Goal: Navigation & Orientation: Find specific page/section

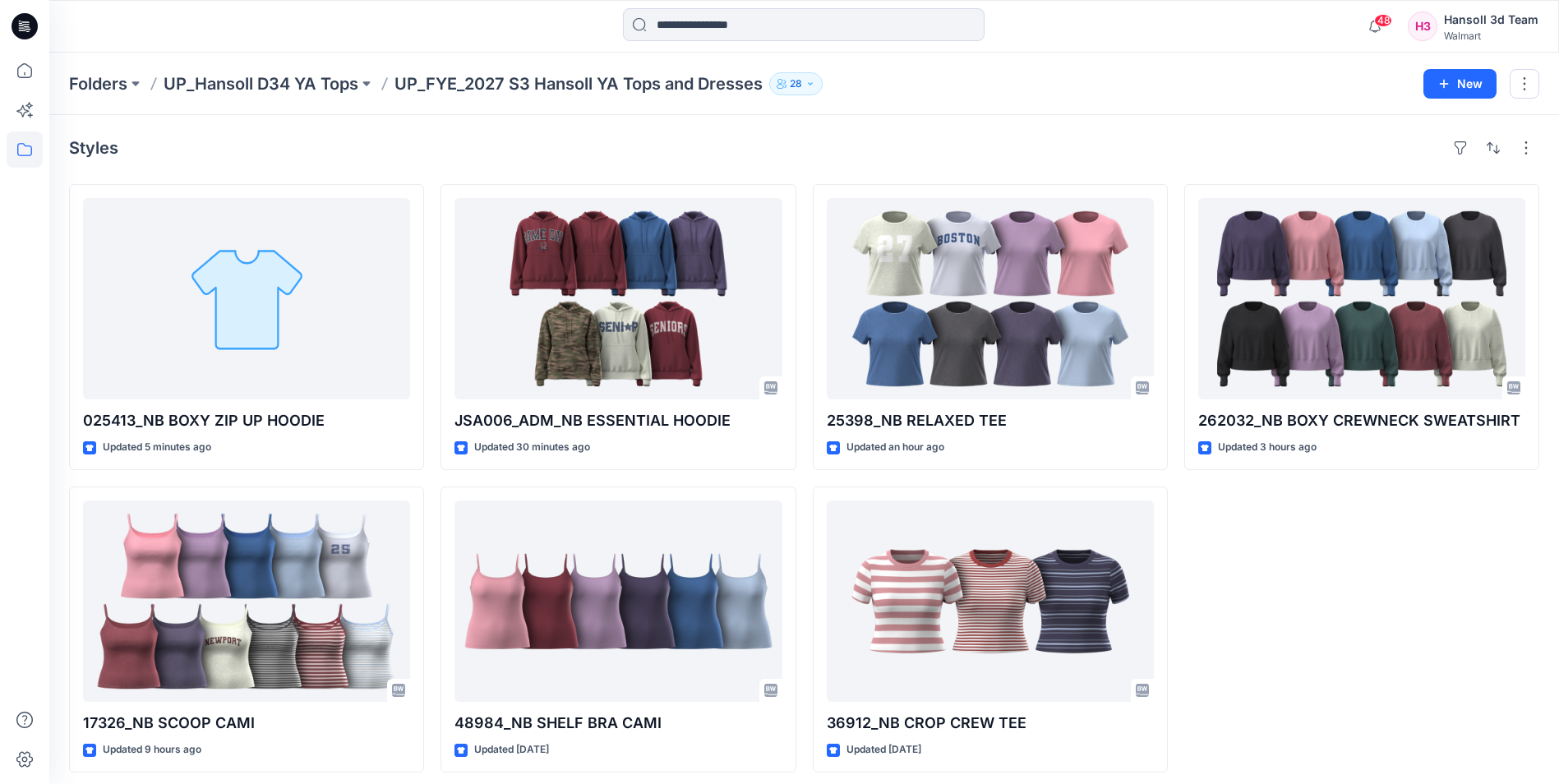
scroll to position [9, 0]
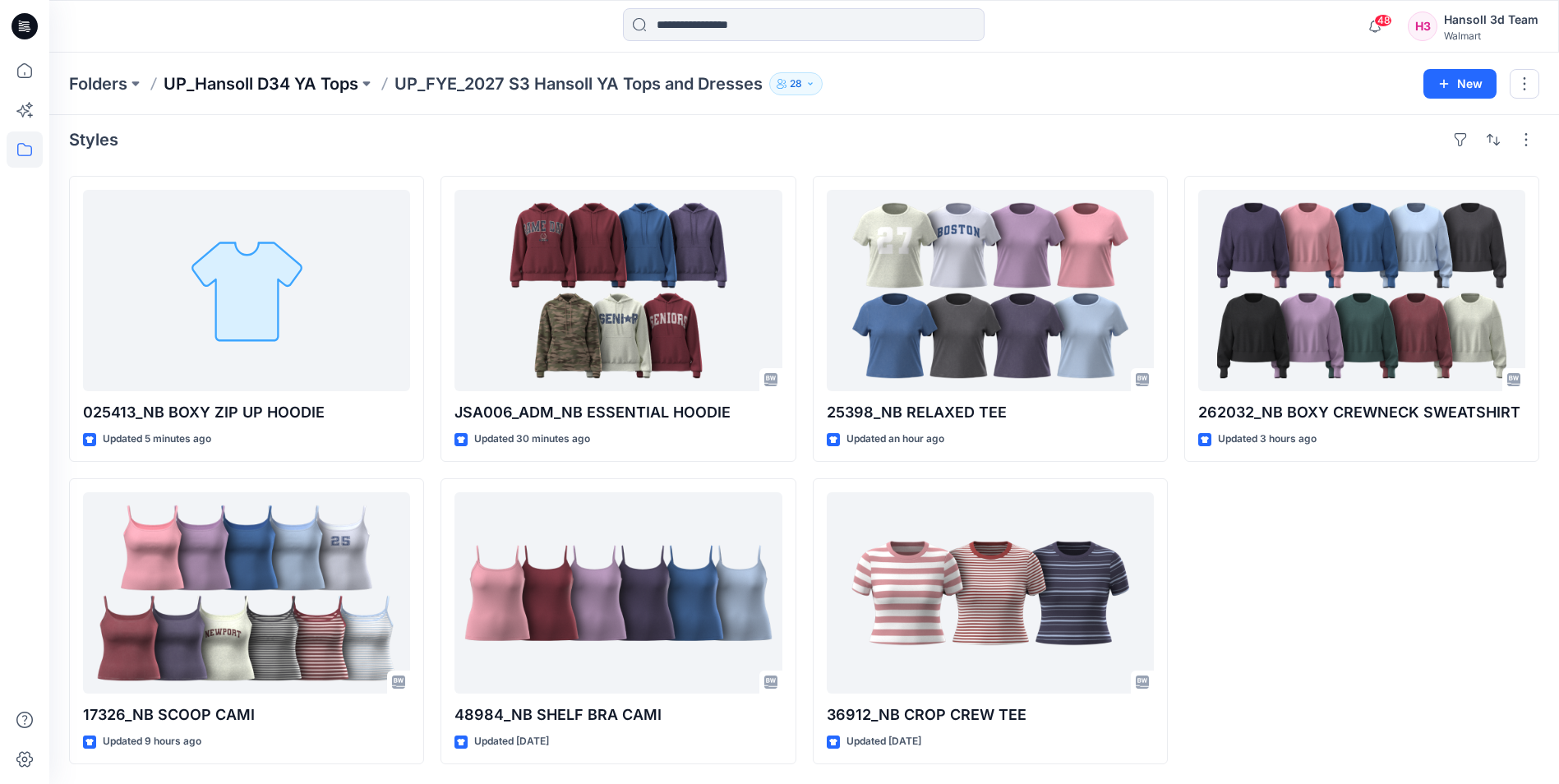
click at [334, 81] on p "UP_Hansoll D34 YA Tops" at bounding box center [261, 84] width 195 height 23
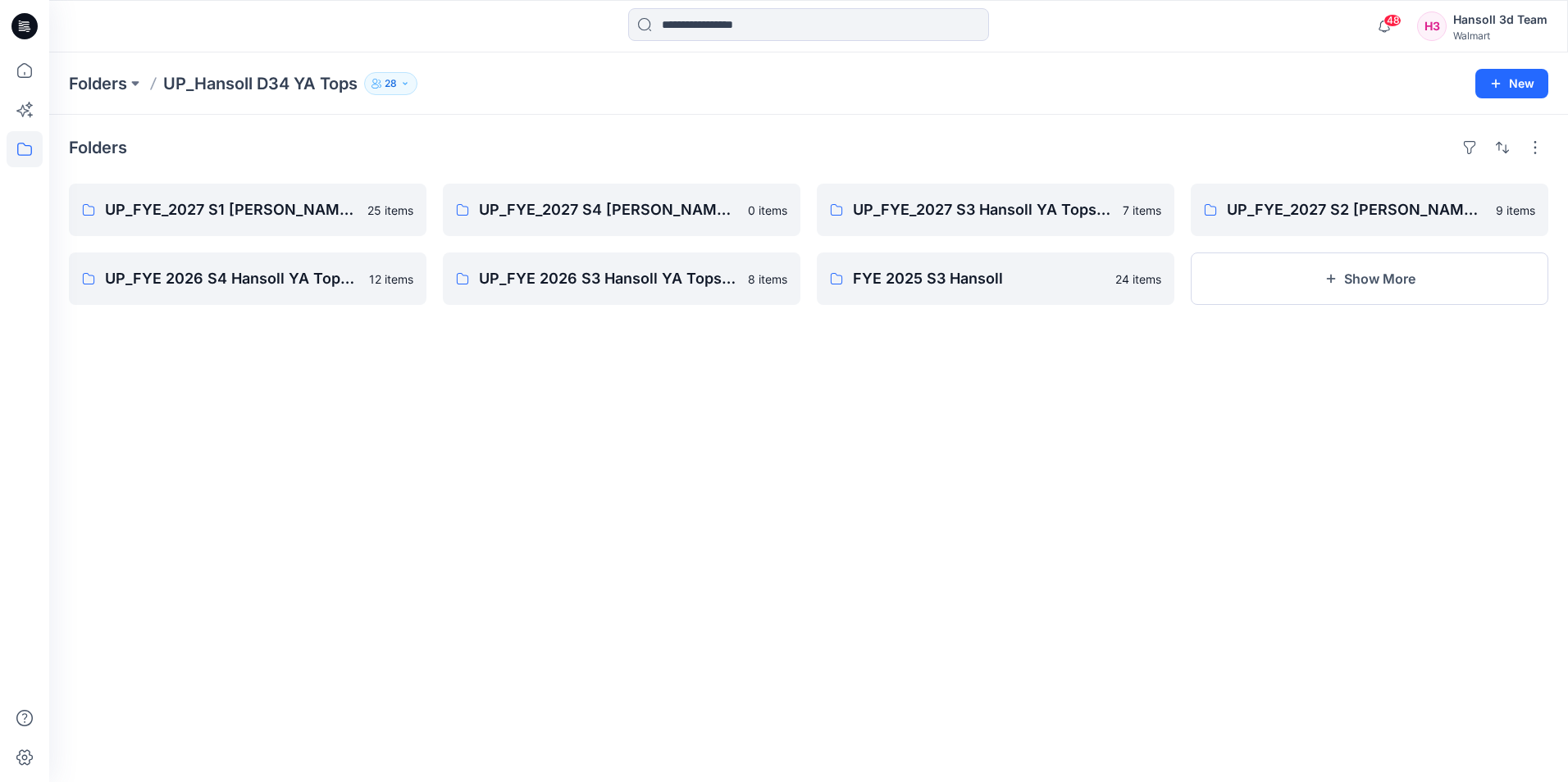
click at [673, 469] on div "Folders UP_FYE_2027 S1 Hansoll YA Tops and Dresses 25 items UP_FYE 2026 S4 Hans…" at bounding box center [808, 449] width 1518 height 667
click at [314, 207] on p "UP_FYE_2027 S1 [PERSON_NAME] YA Tops and Dresses" at bounding box center [246, 210] width 282 height 23
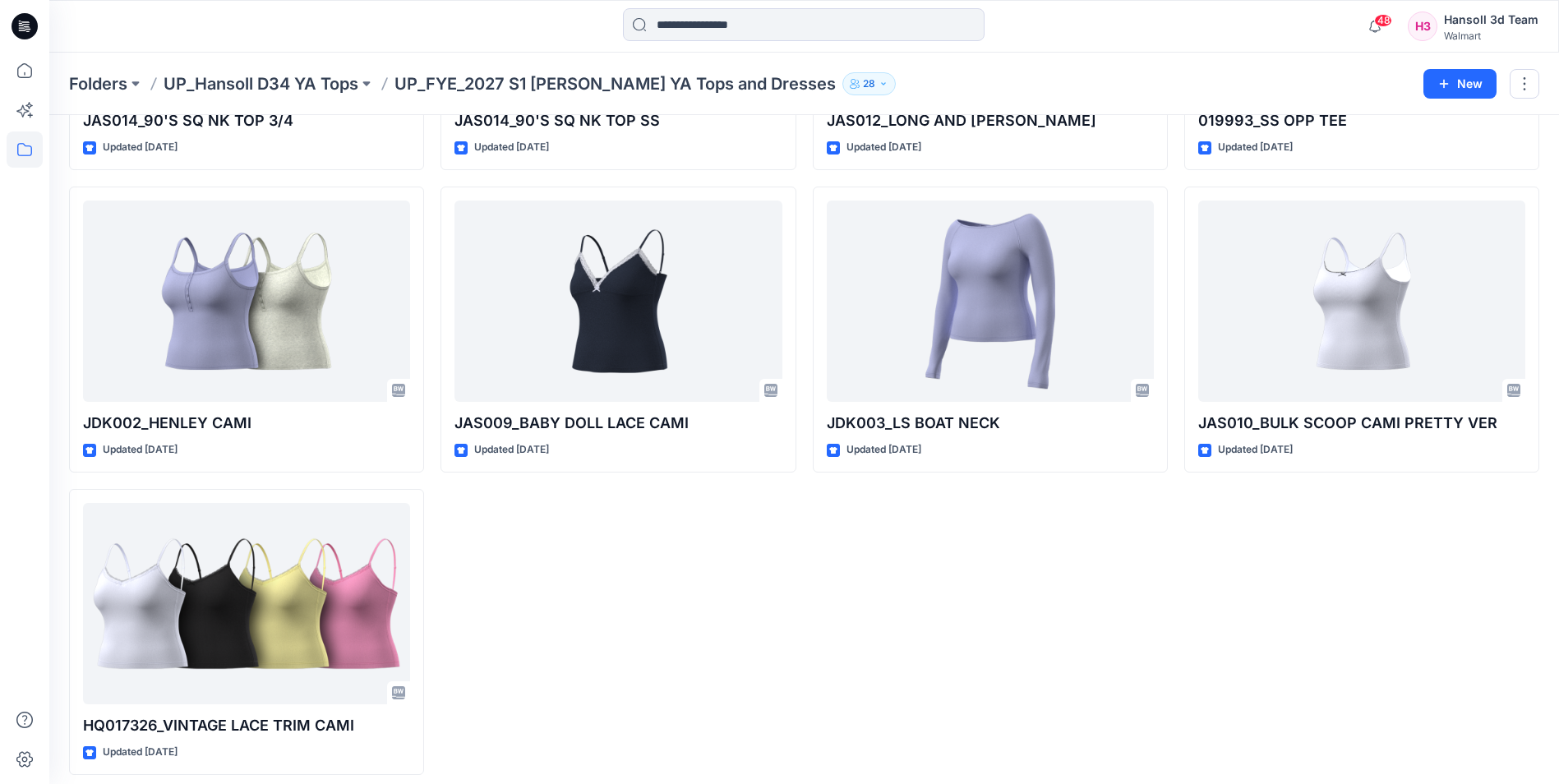
scroll to position [1520, 0]
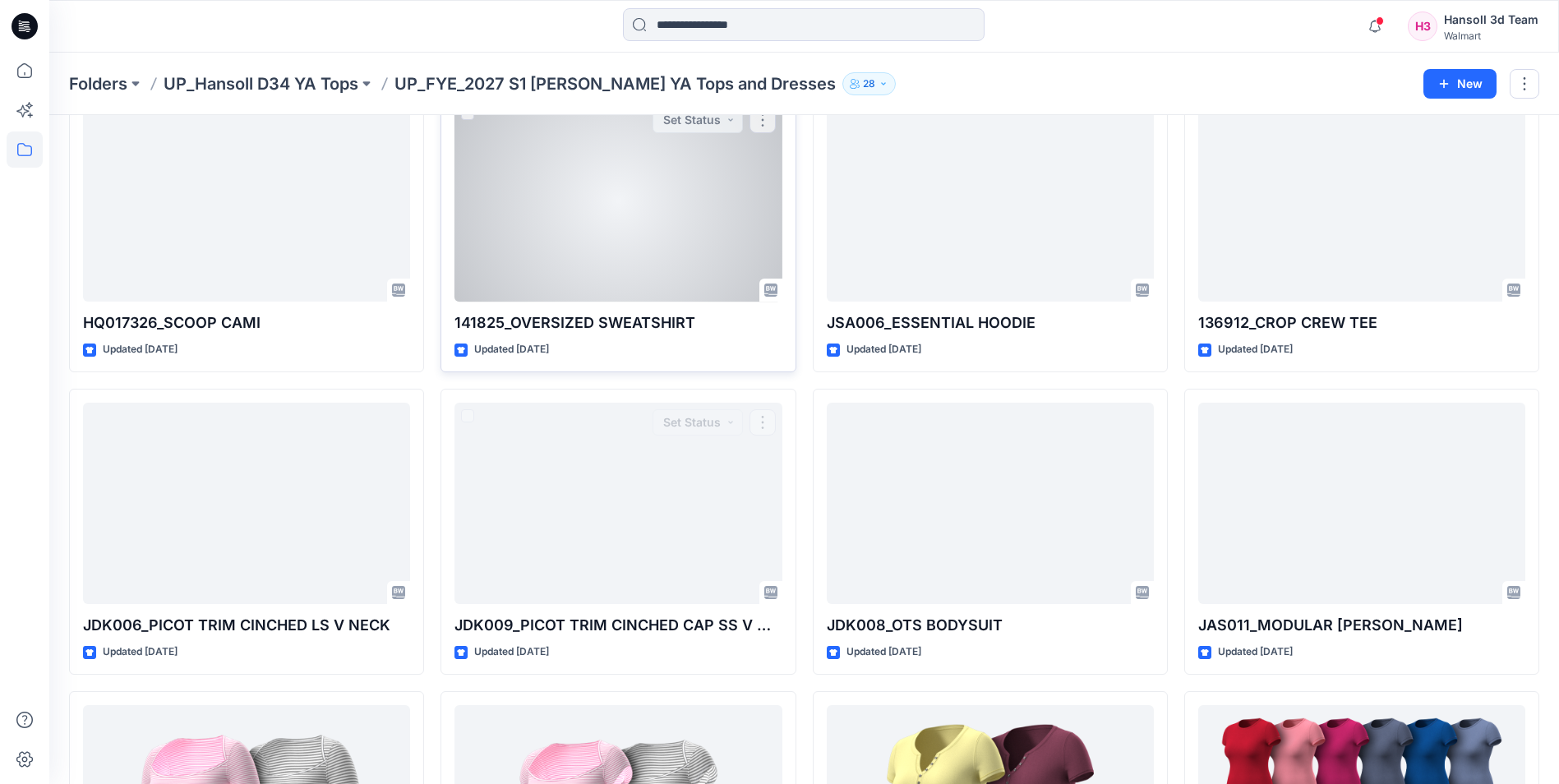
scroll to position [699, 0]
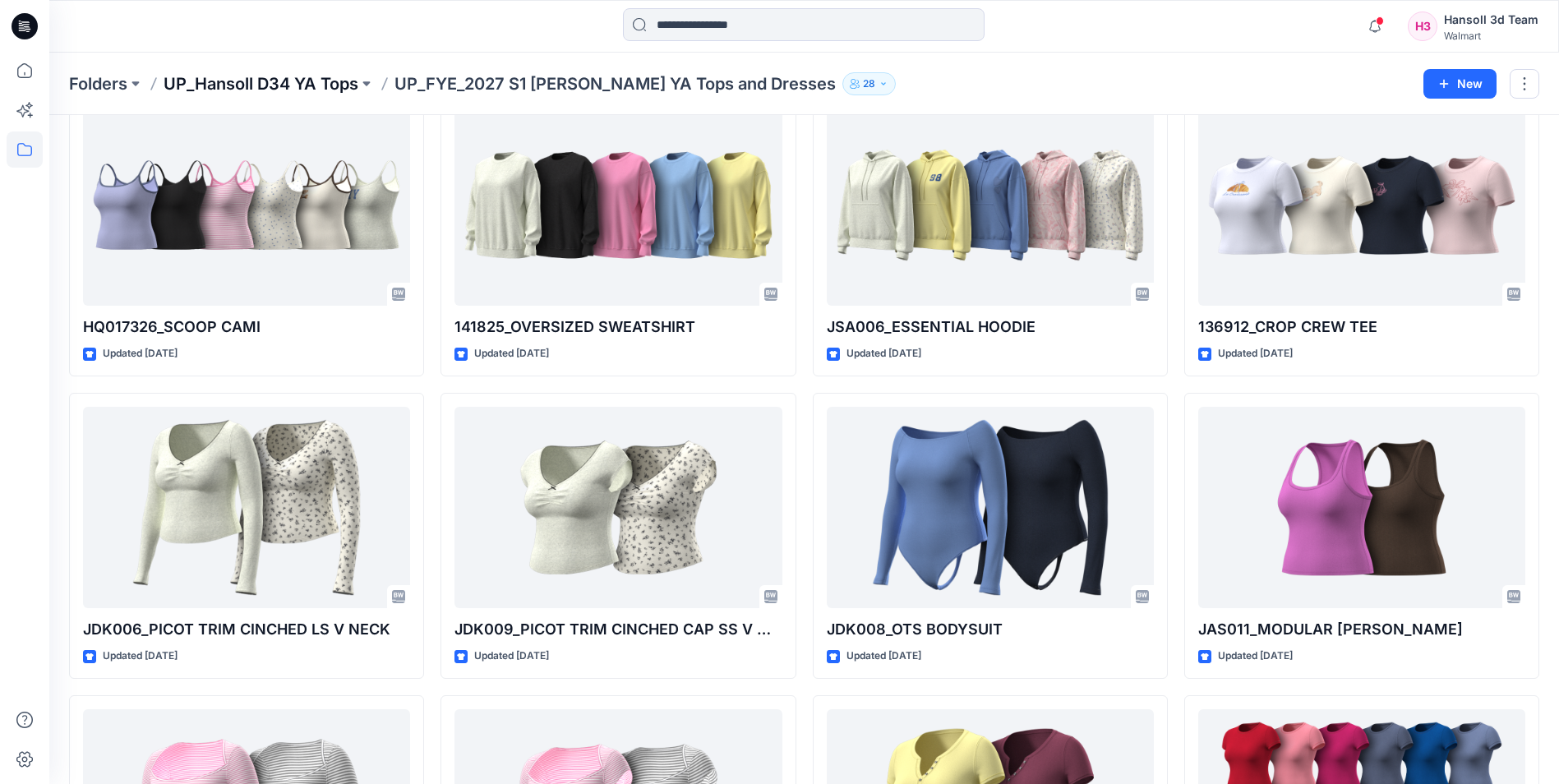
click at [352, 81] on p "UP_Hansoll D34 YA Tops" at bounding box center [261, 84] width 195 height 23
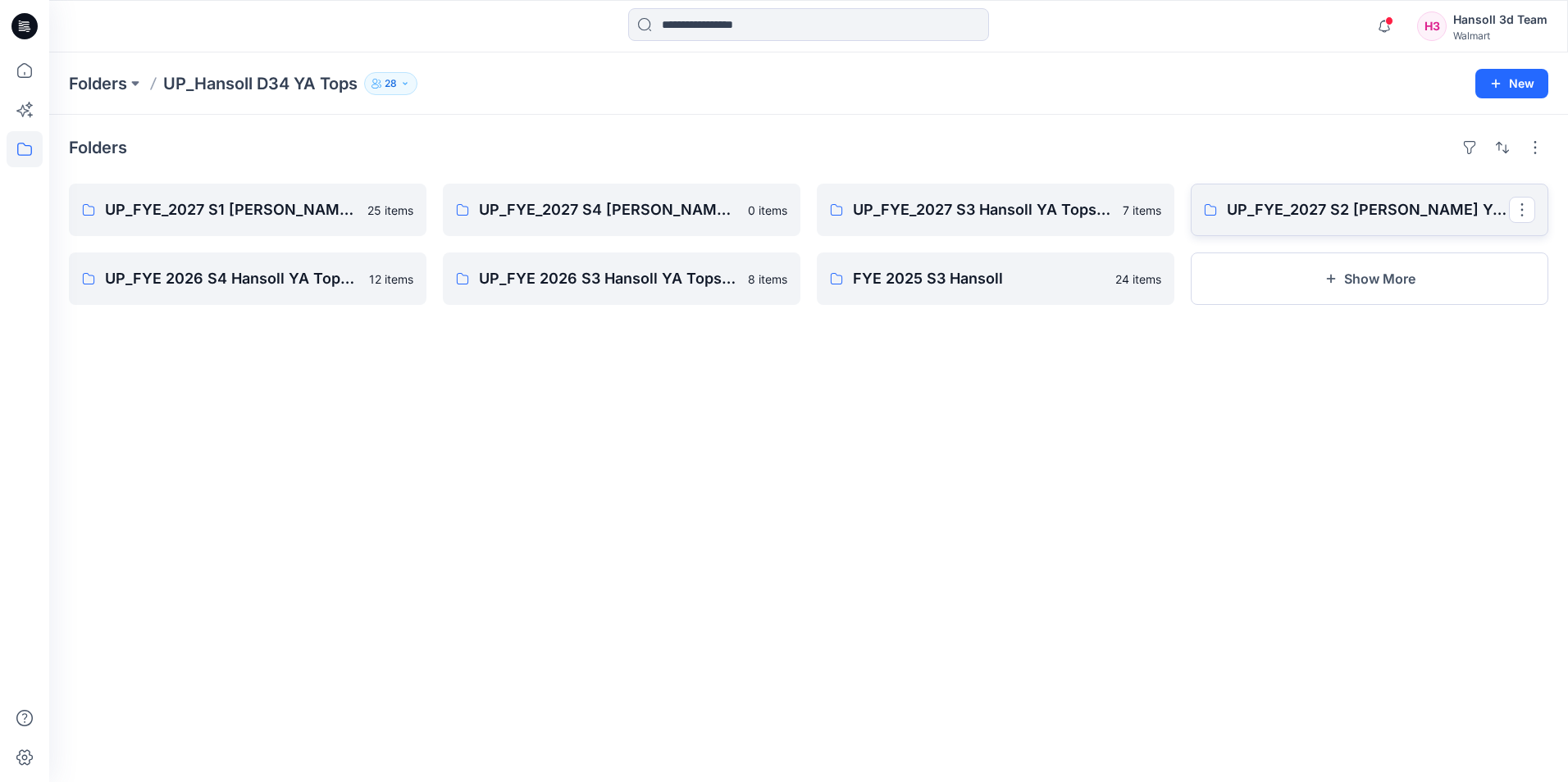
click at [839, 212] on p "UP_FYE_2027 S2 [PERSON_NAME] YA Tops and Dresses" at bounding box center [1368, 210] width 282 height 23
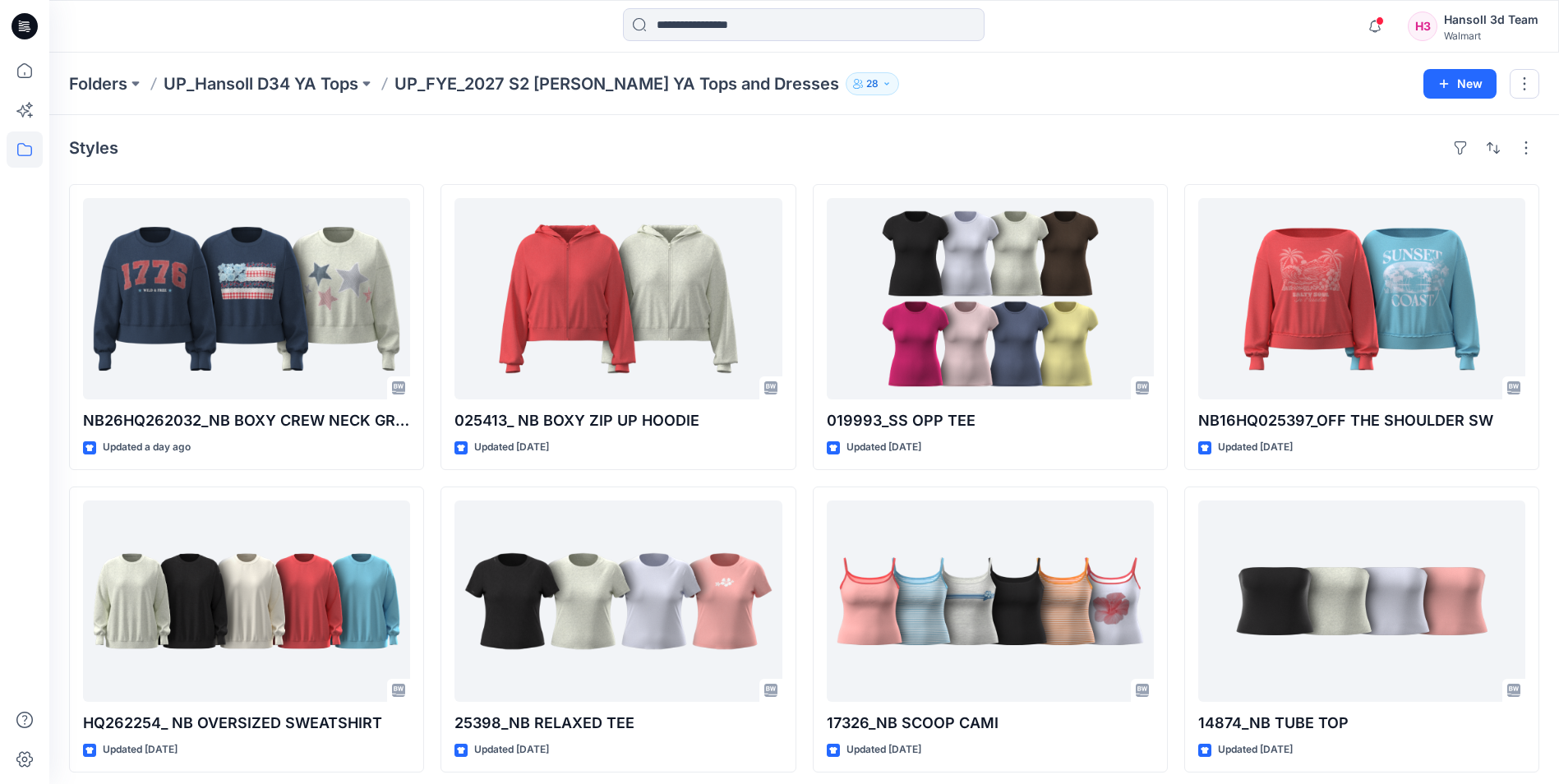
click at [841, 470] on div "NB26HQ262032_NB BOXY CREW NECK GRAPHIC SWEATSHIRT Updated a day ago HQ262254_ N…" at bounding box center [804, 630] width 1470 height 891
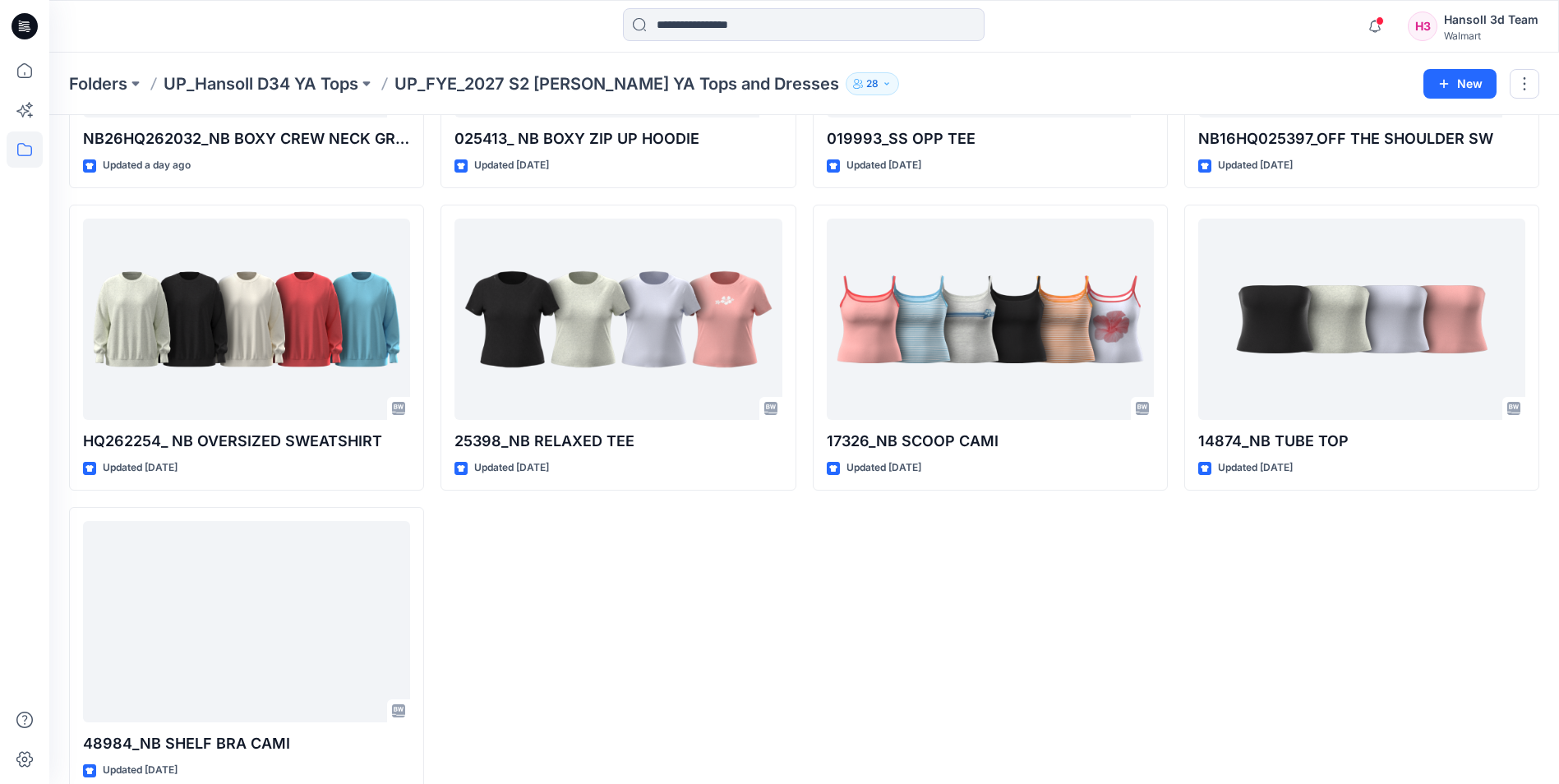
scroll to position [311, 0]
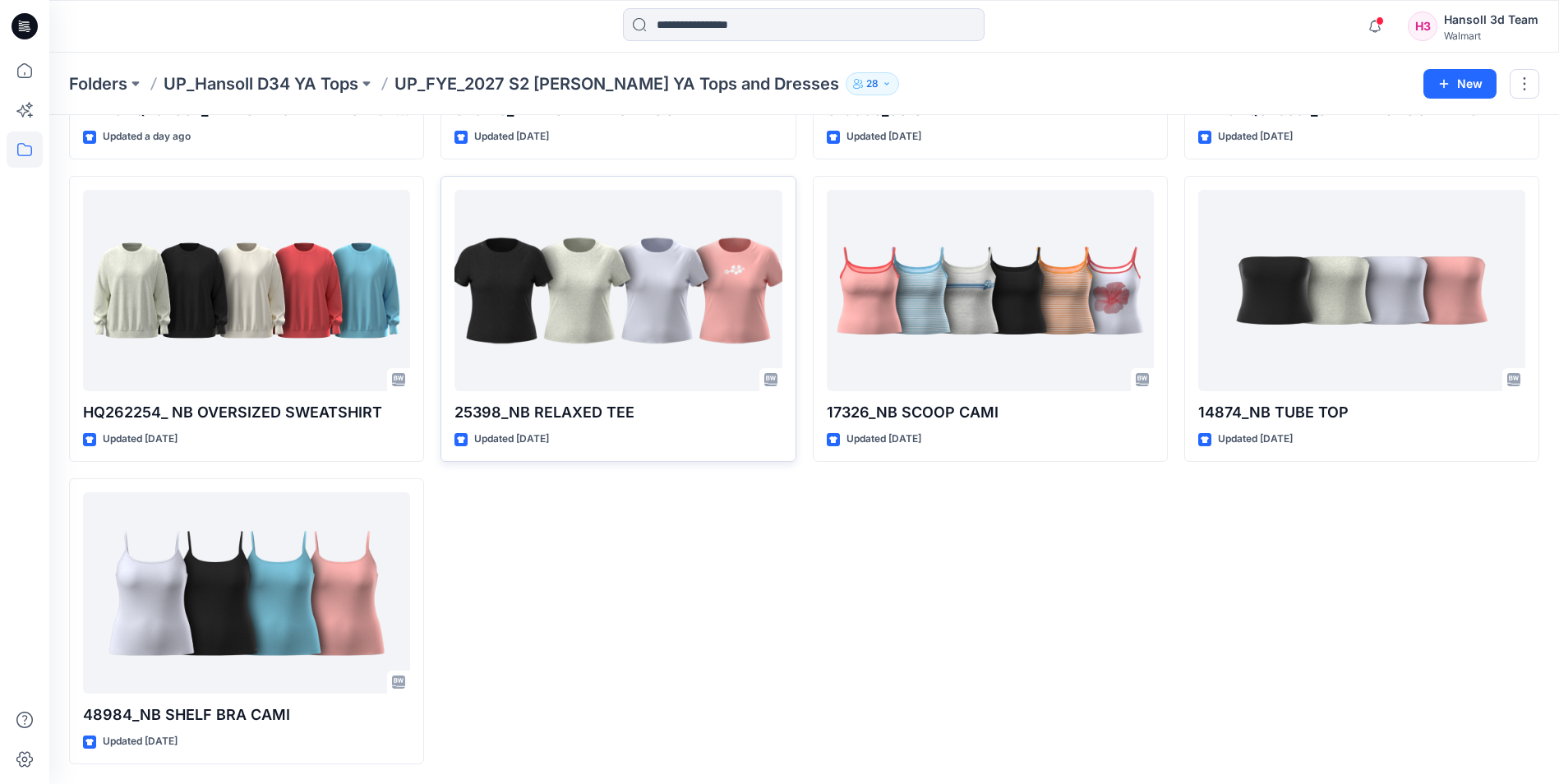
drag, startPoint x: 773, startPoint y: 536, endPoint x: 725, endPoint y: 376, distance: 167.0
click at [773, 536] on div "025413_ NB BOXY ZIP UP HOODIE Updated [DATE] 25398_NB RELAXED TEE Updated [DATE]" at bounding box center [618, 319] width 355 height 891
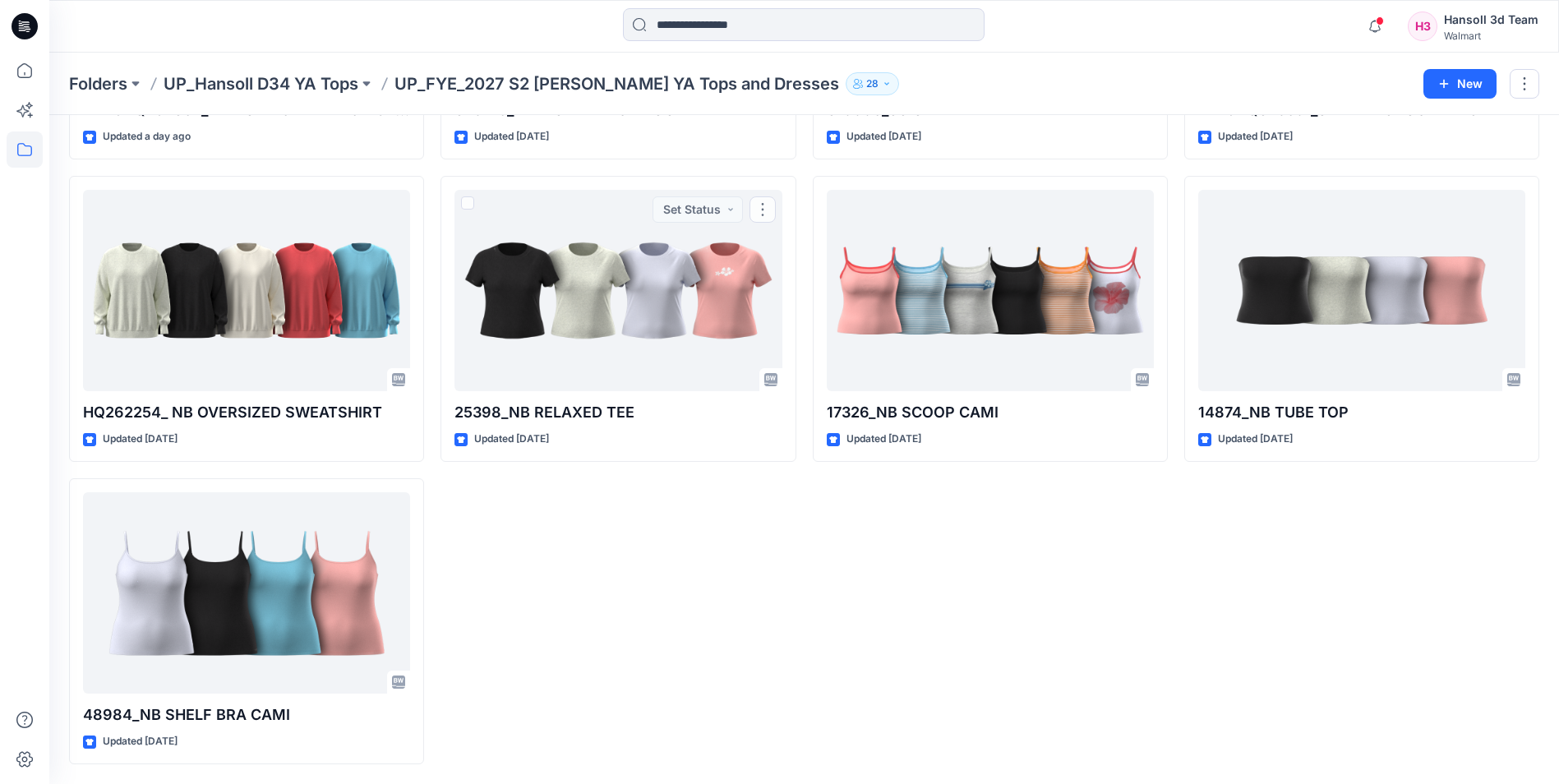
click at [620, 597] on div "025413_ NB BOXY ZIP UP HOODIE Updated [DATE] 25398_NB RELAXED TEE Updated [DATE…" at bounding box center [618, 319] width 355 height 891
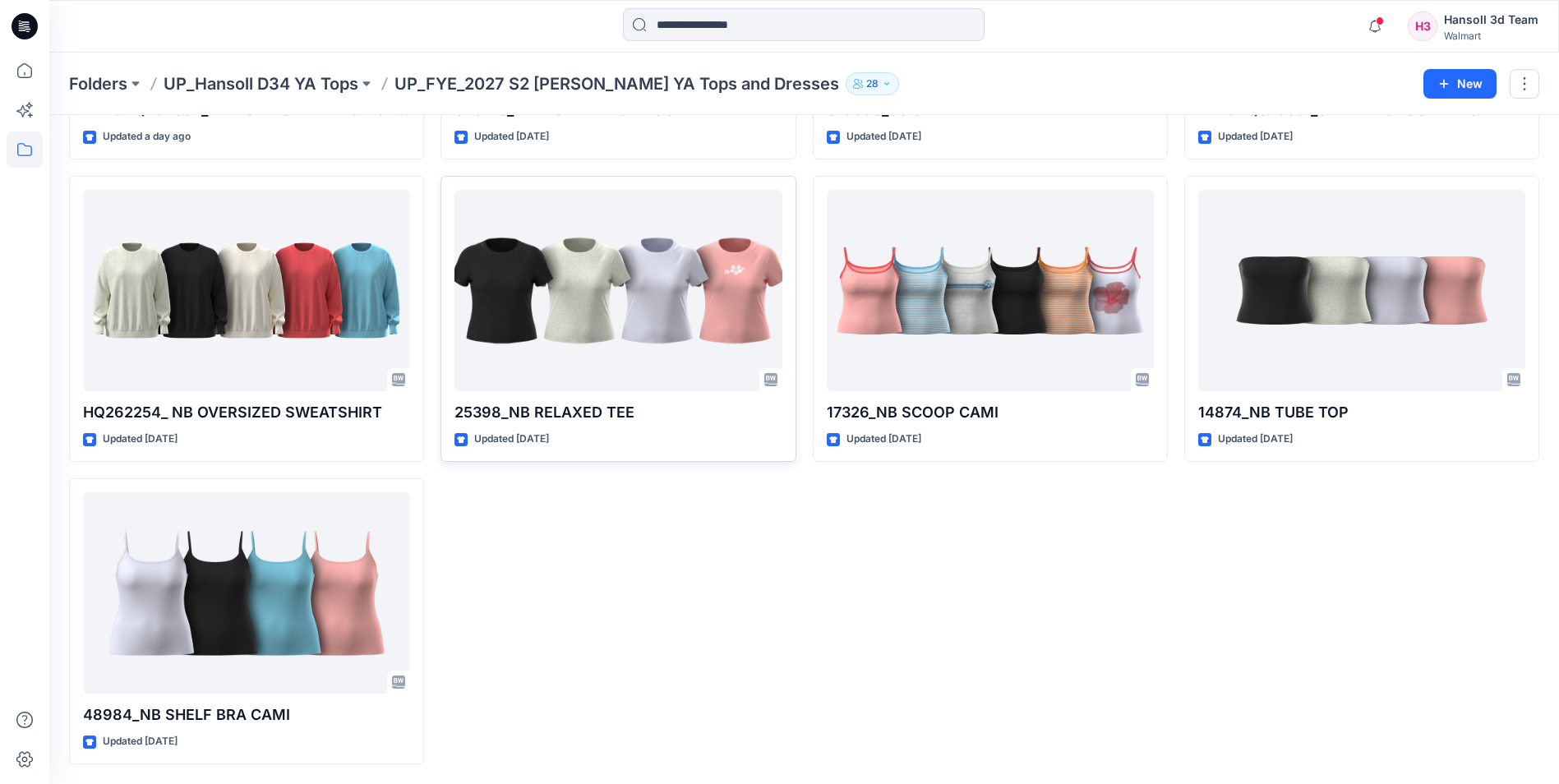
drag, startPoint x: 707, startPoint y: 613, endPoint x: 725, endPoint y: 280, distance: 333.5
click at [708, 613] on div "025413_ NB BOXY ZIP UP HOODIE Updated [DATE] 25398_NB RELAXED TEE Updated [DATE]" at bounding box center [618, 319] width 355 height 891
